Goal: Check status

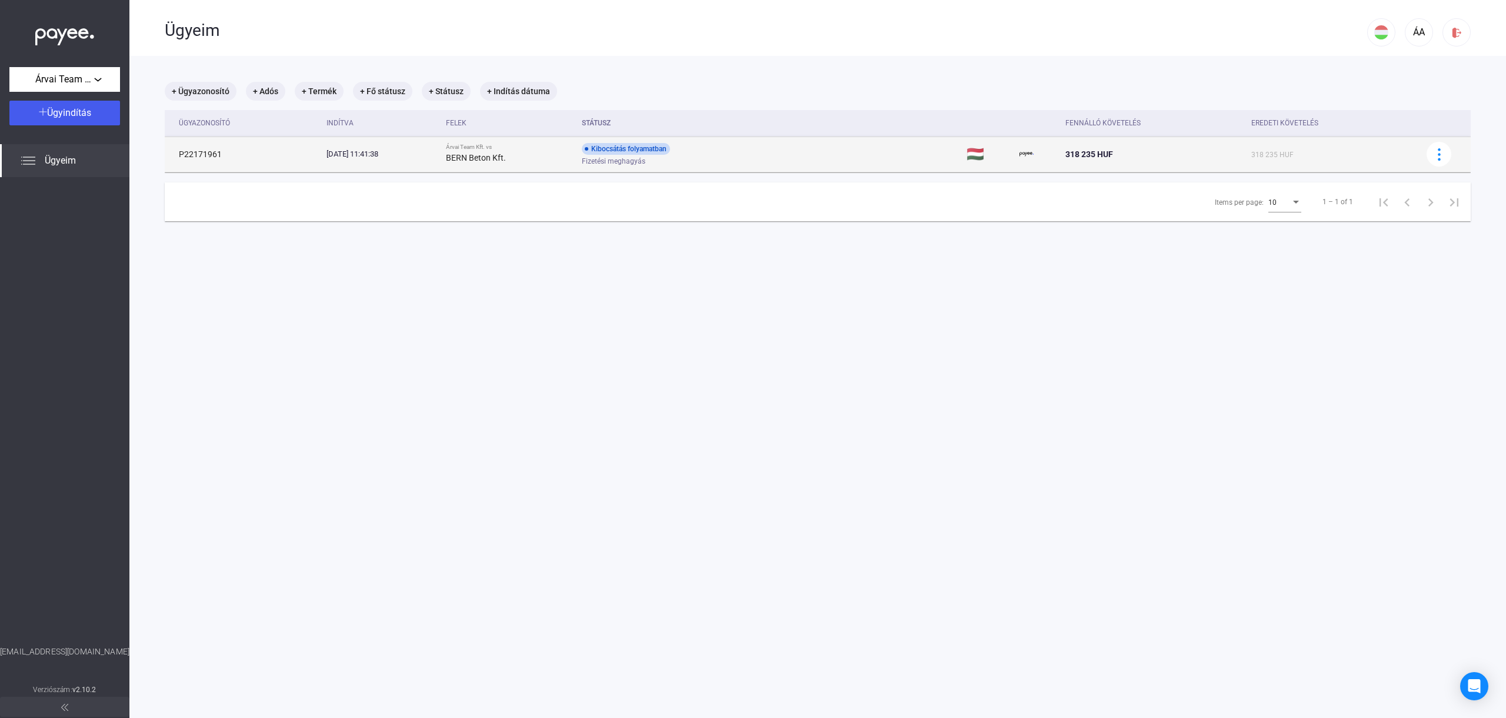
click at [695, 155] on div "Kibocsátás folyamatban Fizetési meghagyás" at bounding box center [676, 154] width 188 height 23
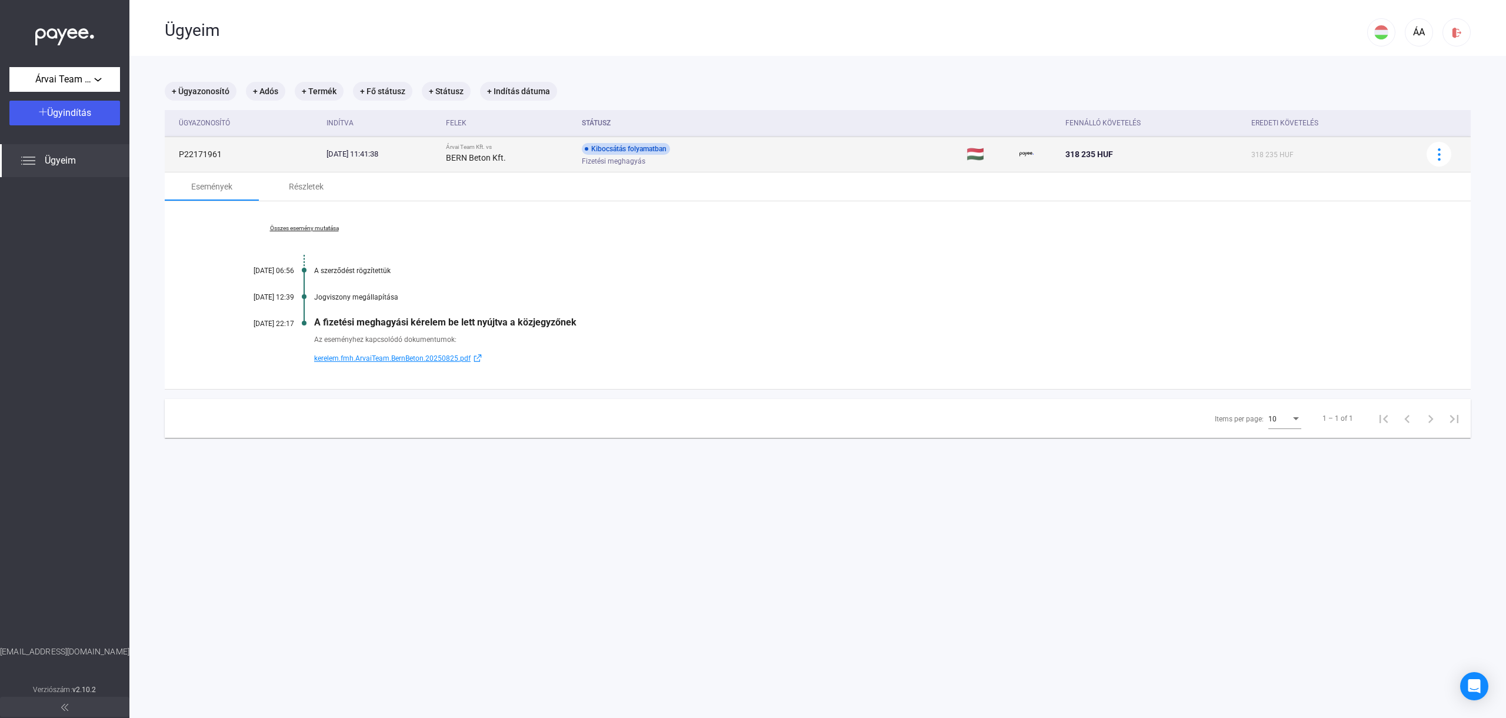
click at [700, 160] on div "Fizetési meghagyás" at bounding box center [676, 161] width 188 height 9
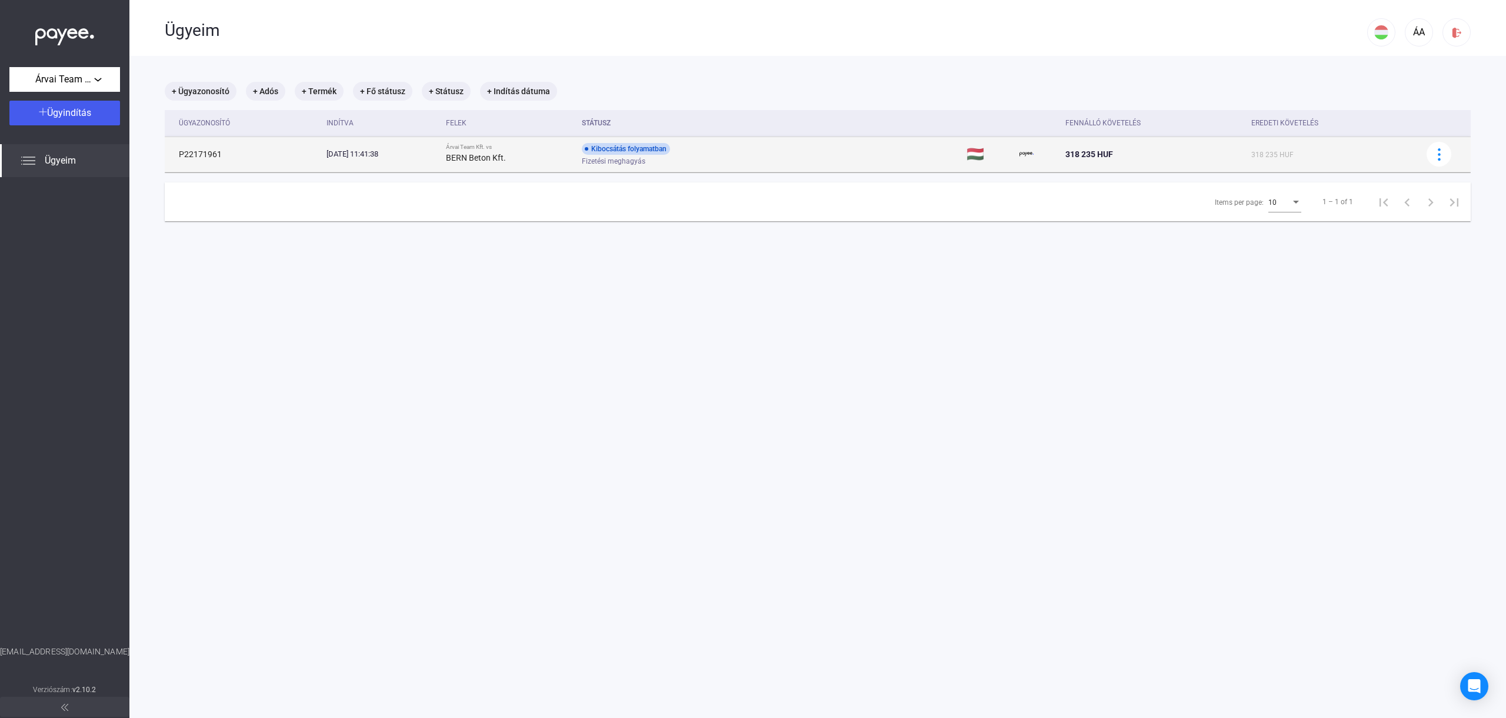
click at [700, 160] on div "Fizetési meghagyás" at bounding box center [676, 161] width 188 height 9
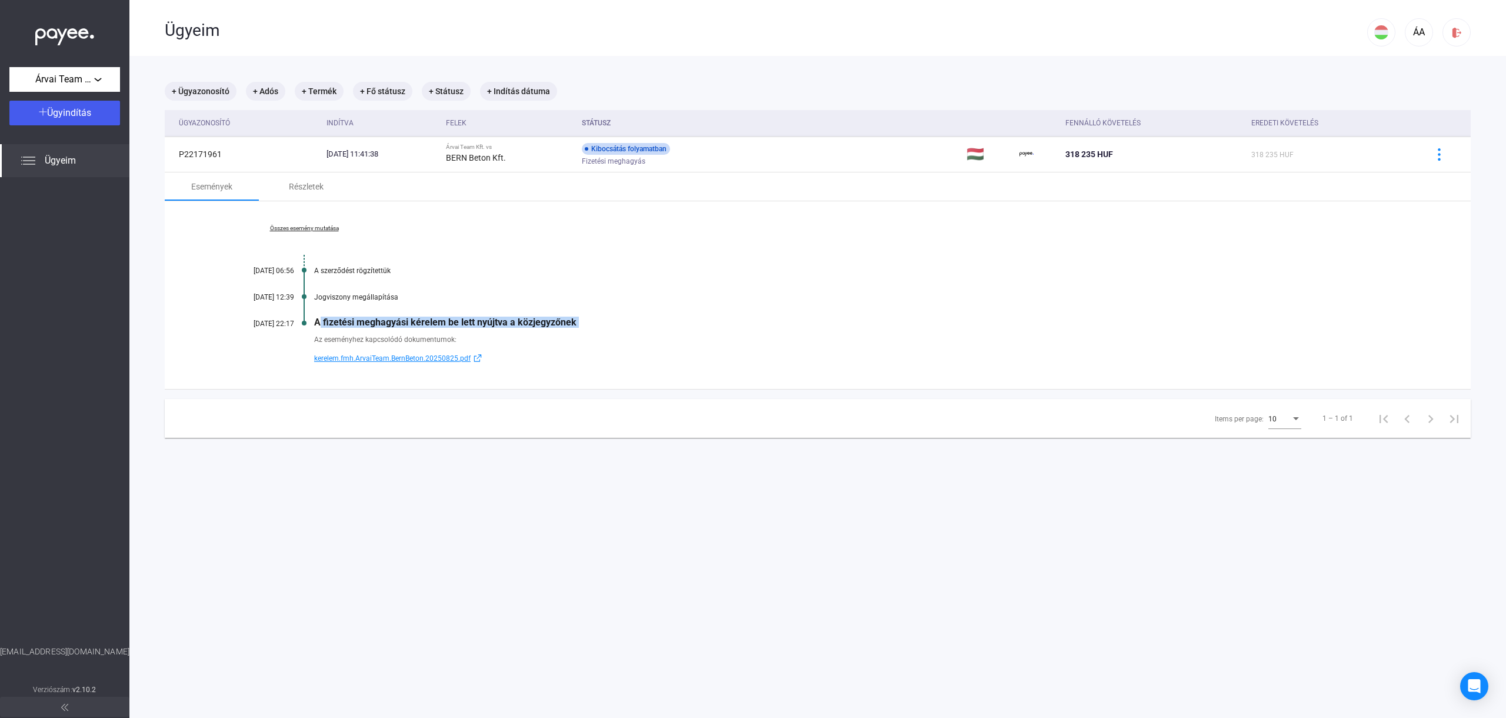
drag, startPoint x: 534, startPoint y: 331, endPoint x: 339, endPoint y: 309, distance: 196.5
click at [339, 309] on div "Összes esemény mutatása [DATE] 06:56 A szerződést rögzítettük [DATE] 12:39 Jogv…" at bounding box center [818, 295] width 1306 height 188
drag, startPoint x: 345, startPoint y: 333, endPoint x: 469, endPoint y: 339, distance: 124.3
click at [469, 339] on div "Az eseményhez kapcsolódó dokumentumok:" at bounding box center [863, 340] width 1098 height 12
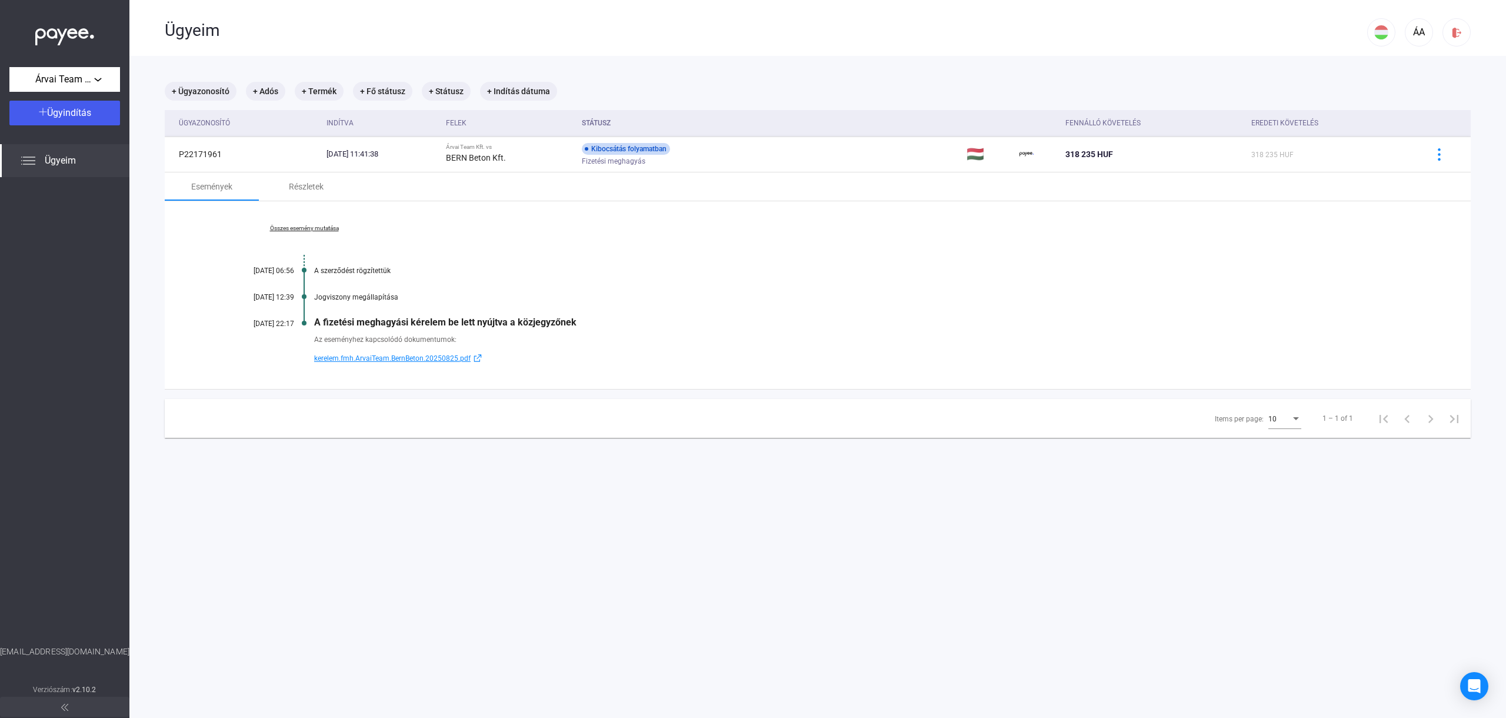
drag, startPoint x: 470, startPoint y: 339, endPoint x: 182, endPoint y: 291, distance: 291.7
click at [182, 291] on div "Összes esemény mutatása [DATE] 06:56 A szerződést rögzítettük [DATE] 12:39 Jogv…" at bounding box center [818, 295] width 1306 height 188
click at [302, 302] on div "Összes esemény mutatása [DATE] 06:56 A szerződést rögzítettük [DATE] 12:39 Jogv…" at bounding box center [818, 295] width 1306 height 188
drag, startPoint x: 304, startPoint y: 265, endPoint x: 315, endPoint y: 309, distance: 44.9
click at [315, 309] on div "Összes esemény mutatása [DATE] 06:56 A szerződést rögzítettük [DATE] 12:39 Jogv…" at bounding box center [818, 295] width 1306 height 188
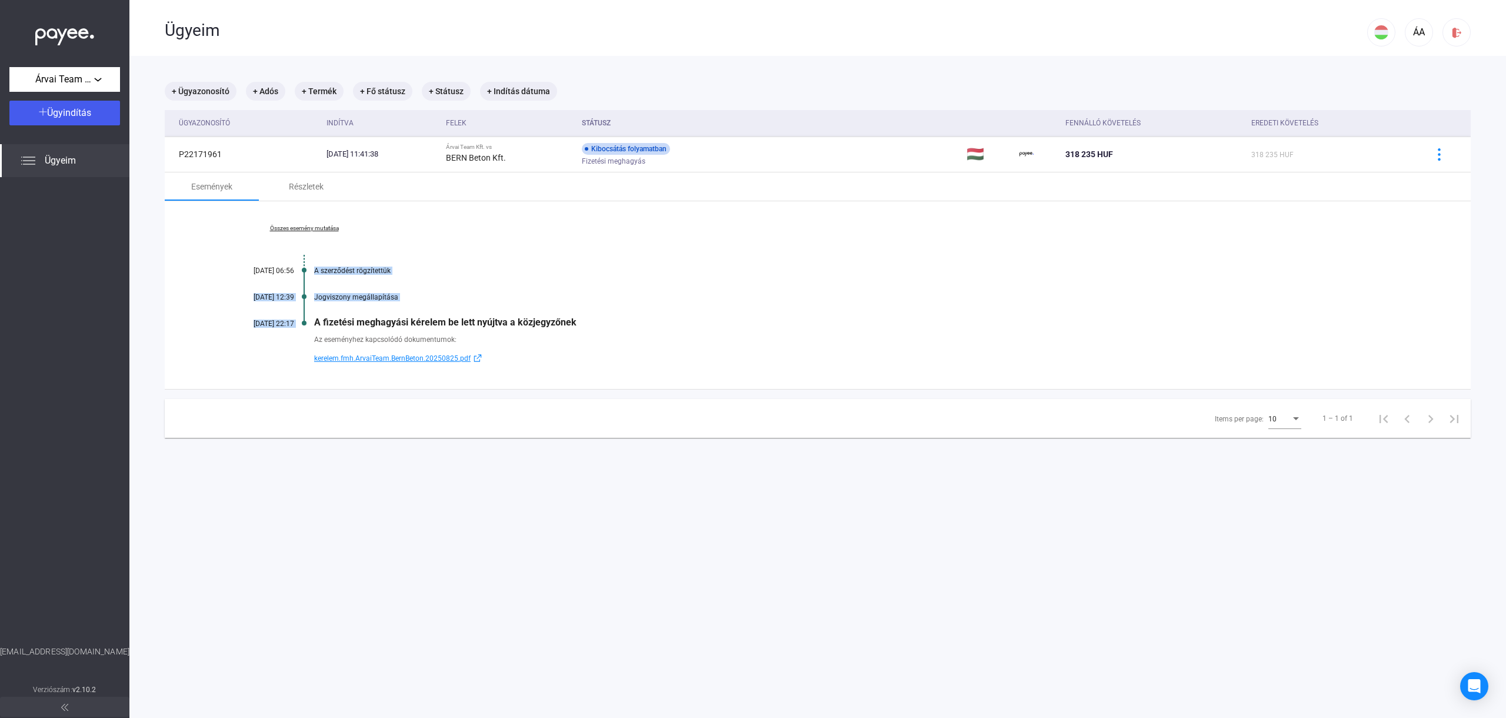
click at [332, 294] on div "Jogviszony megállapítása" at bounding box center [863, 297] width 1098 height 8
